Goal: Transaction & Acquisition: Purchase product/service

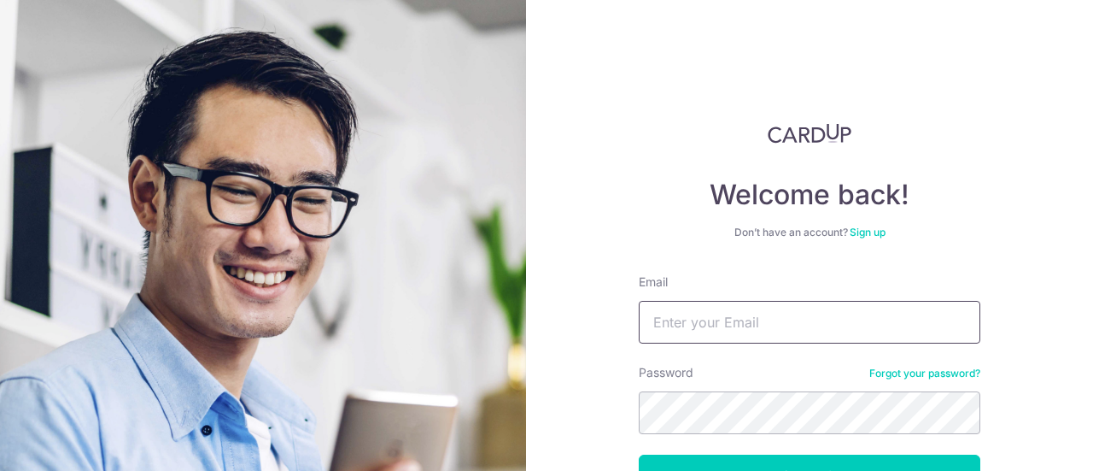
click at [781, 325] on input "Email" at bounding box center [810, 322] width 342 height 43
type input "[EMAIL_ADDRESS][DOMAIN_NAME]"
click at [639, 454] on button "Log in" at bounding box center [810, 475] width 342 height 43
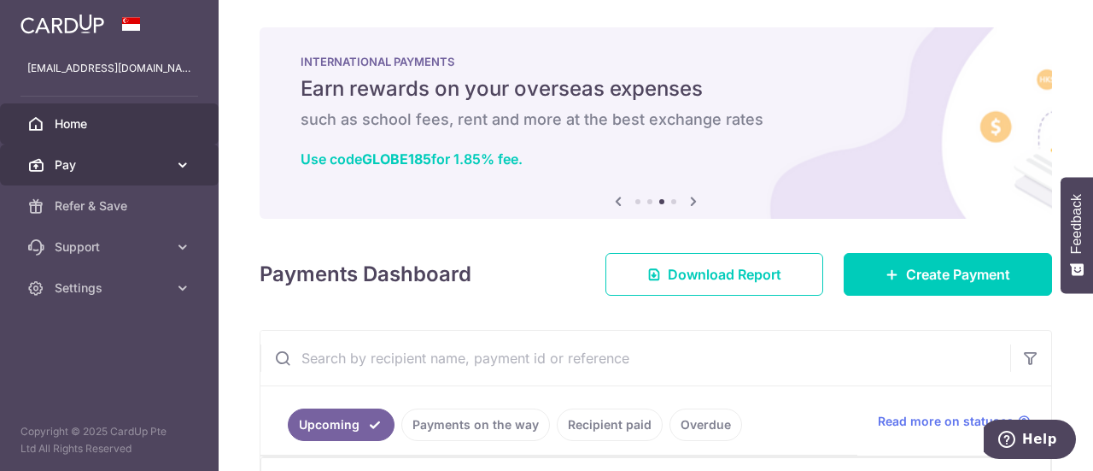
click at [143, 161] on span "Pay" at bounding box center [111, 164] width 113 height 17
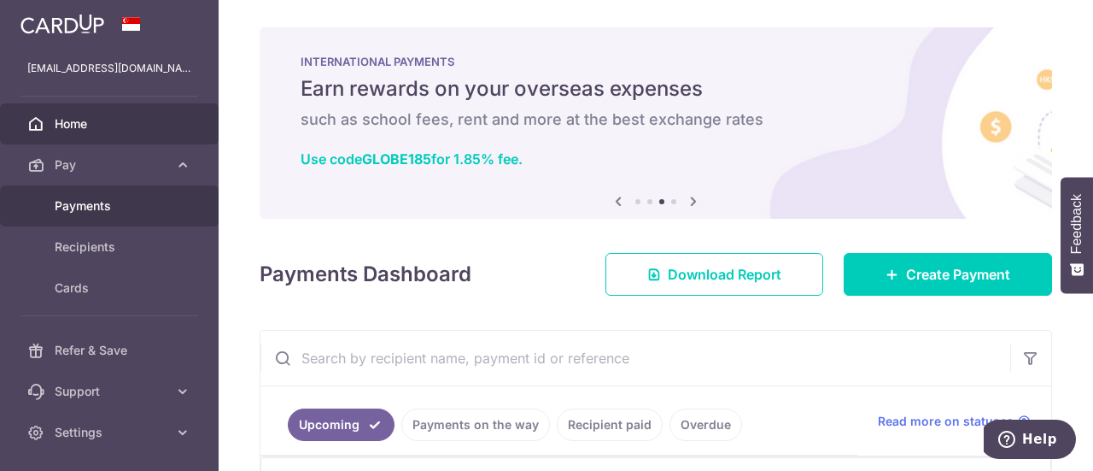
click at [135, 205] on span "Payments" at bounding box center [111, 205] width 113 height 17
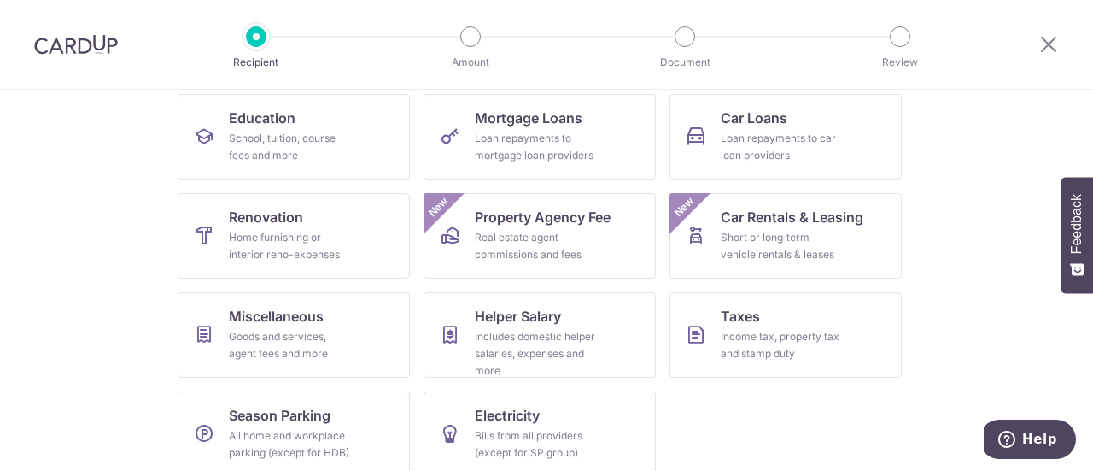
scroll to position [292, 0]
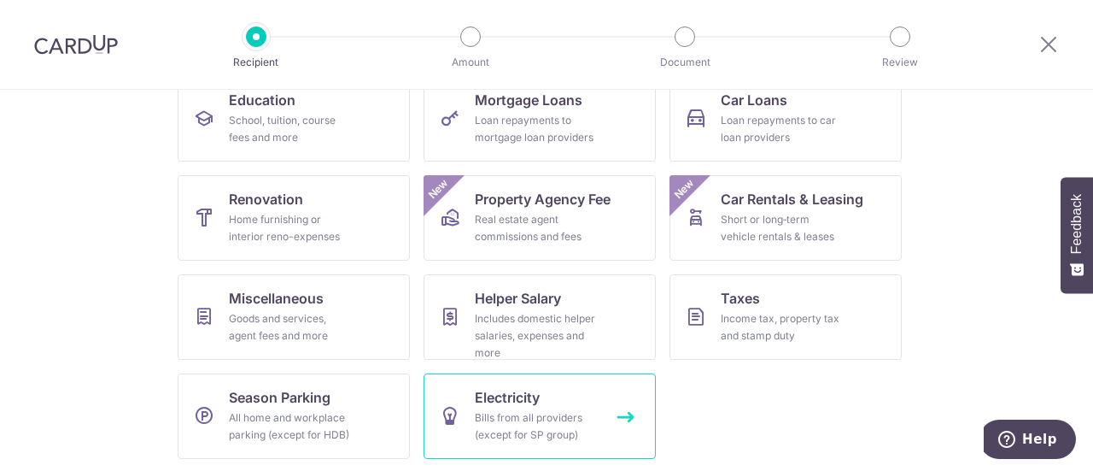
click at [485, 409] on div "Bills from all providers (except for SP group)" at bounding box center [536, 426] width 123 height 34
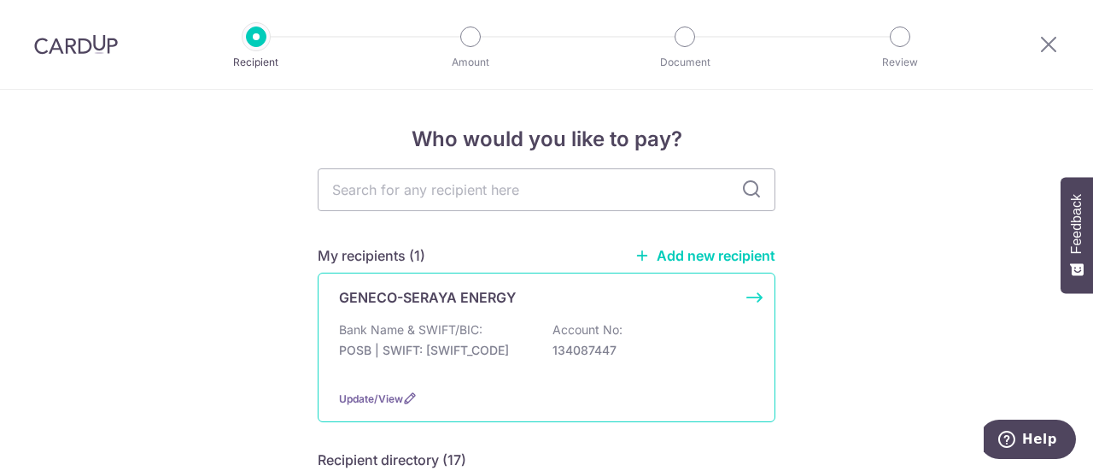
click at [492, 329] on div "Bank Name & SWIFT/BIC: POSB | SWIFT: DBSSSGSGXXX Account No: 134087447" at bounding box center [546, 348] width 415 height 55
